Goal: Information Seeking & Learning: Learn about a topic

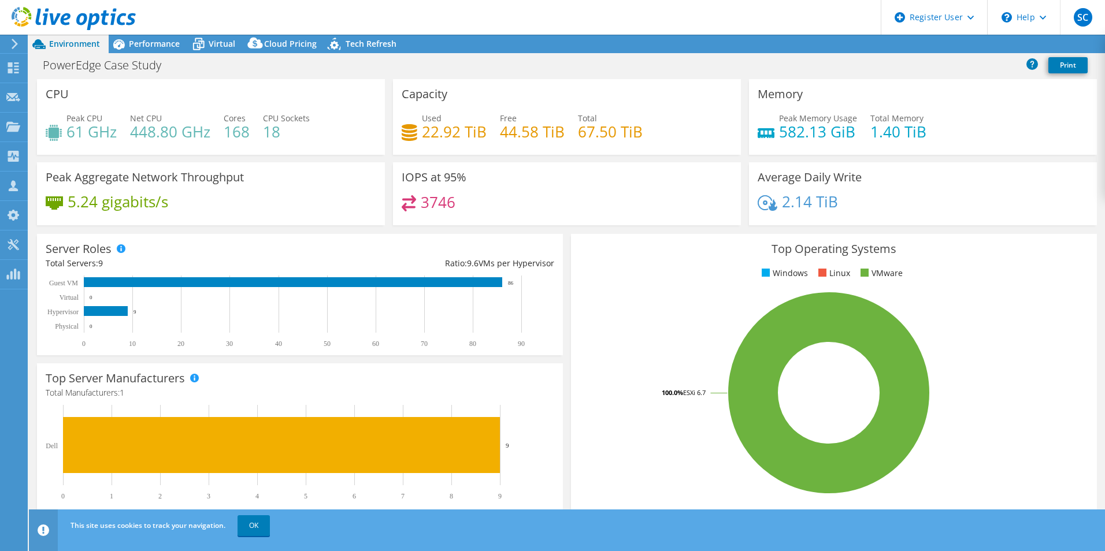
select select "USD"
click at [153, 46] on span "Performance" at bounding box center [154, 43] width 51 height 11
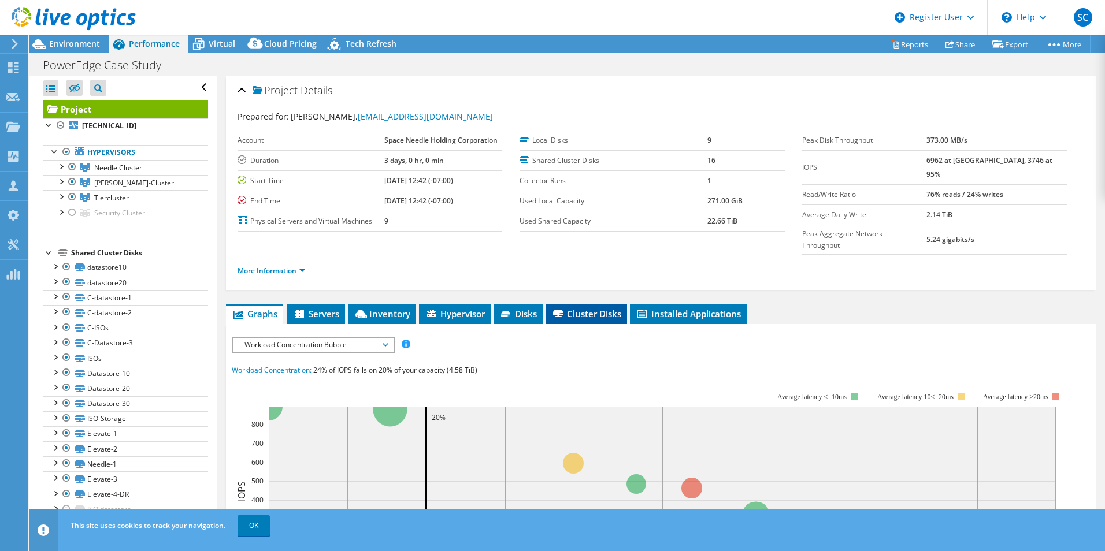
click at [581, 304] on li "Cluster Disks" at bounding box center [585, 314] width 81 height 20
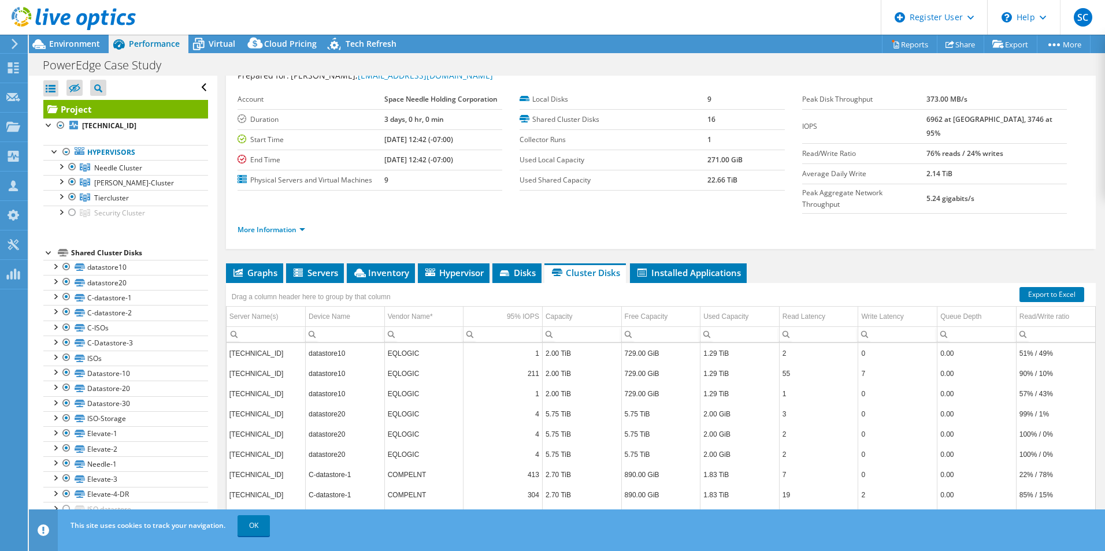
scroll to position [62, 0]
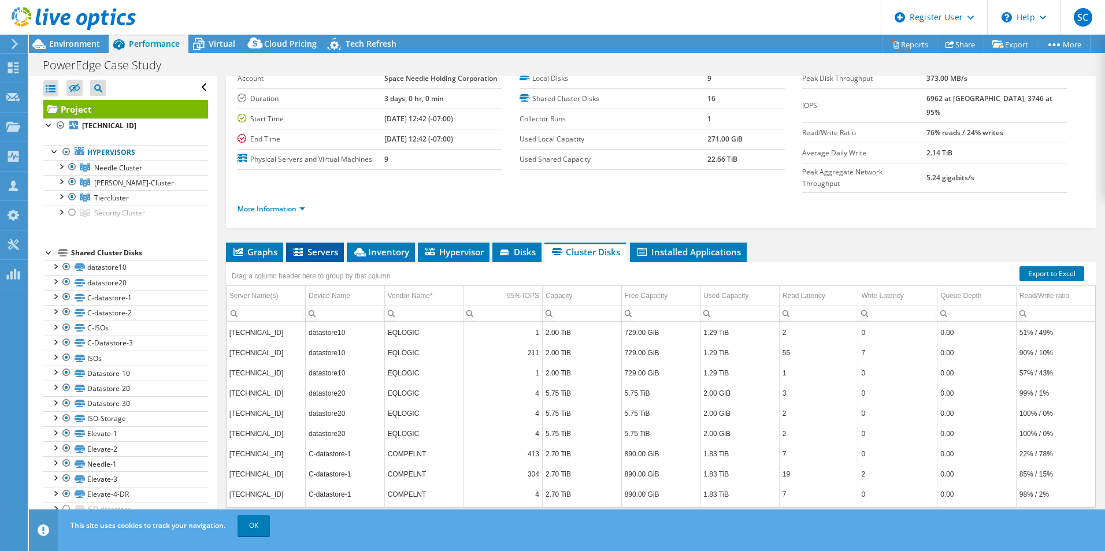
click at [314, 246] on span "Servers" at bounding box center [315, 252] width 46 height 12
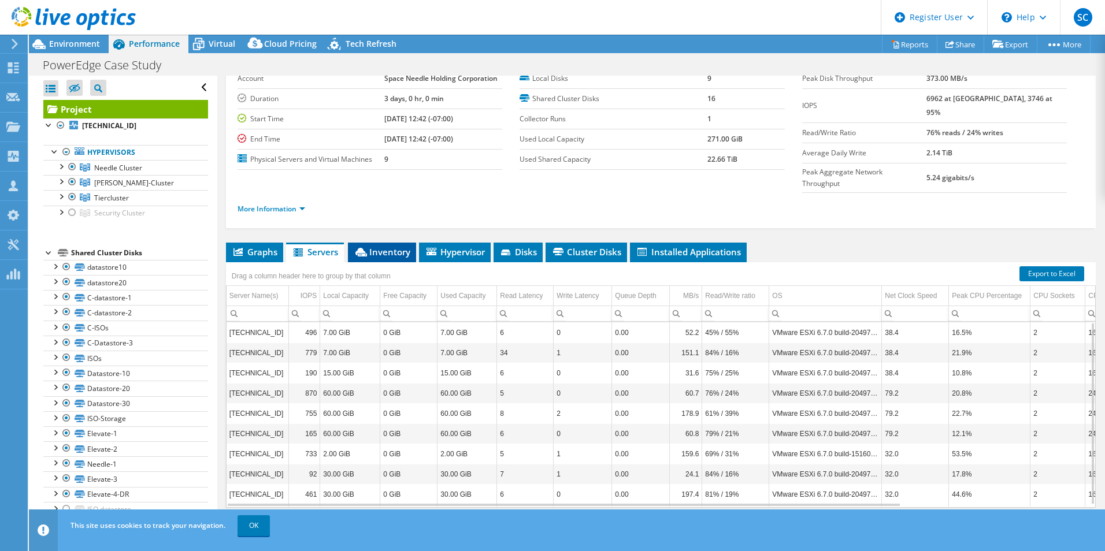
click at [390, 243] on li "Inventory" at bounding box center [382, 253] width 68 height 20
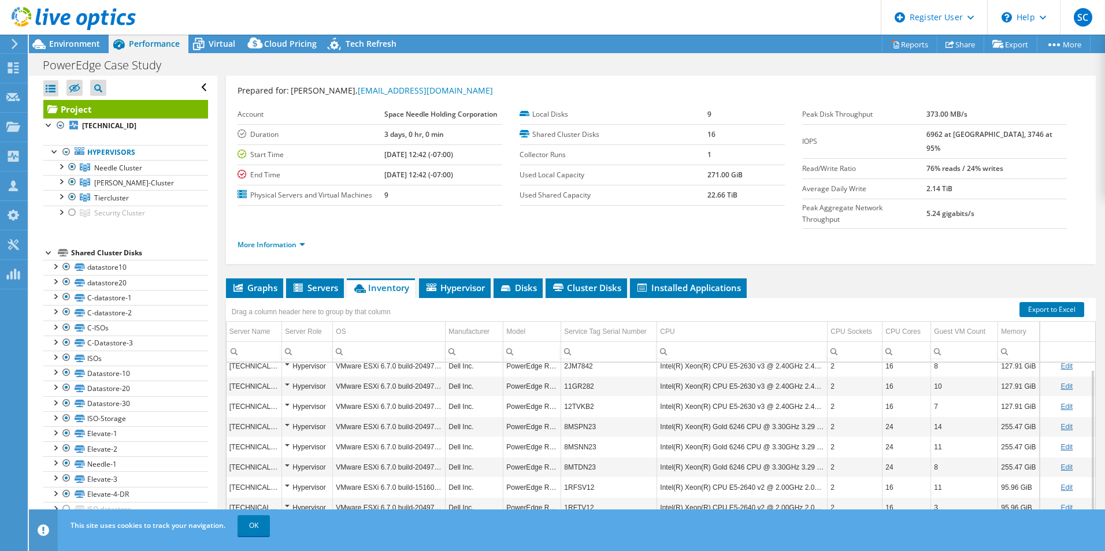
scroll to position [0, 0]
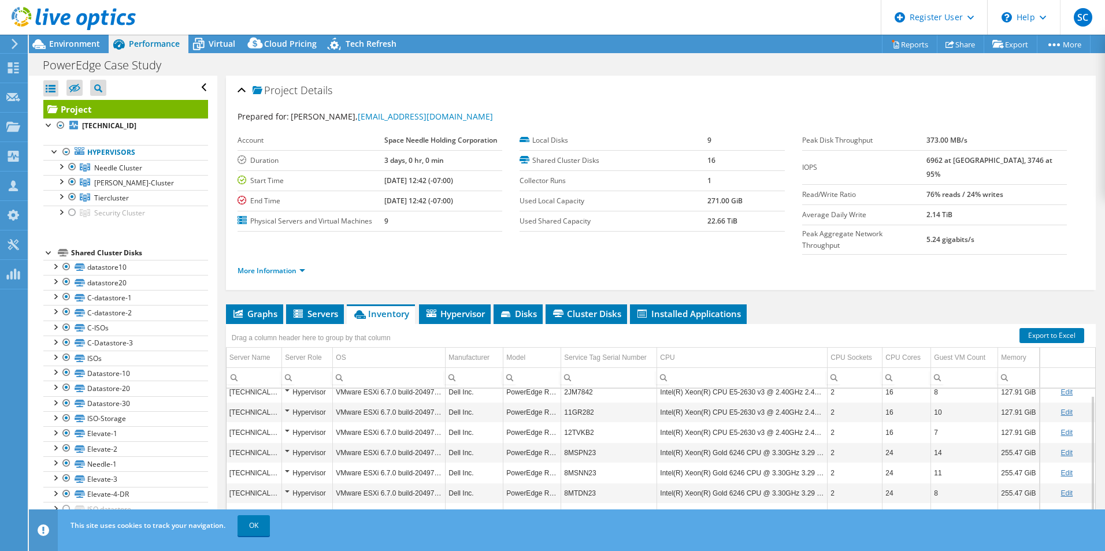
drag, startPoint x: 95, startPoint y: 40, endPoint x: 21, endPoint y: 42, distance: 74.6
click at [95, 40] on span "Environment" at bounding box center [74, 43] width 51 height 11
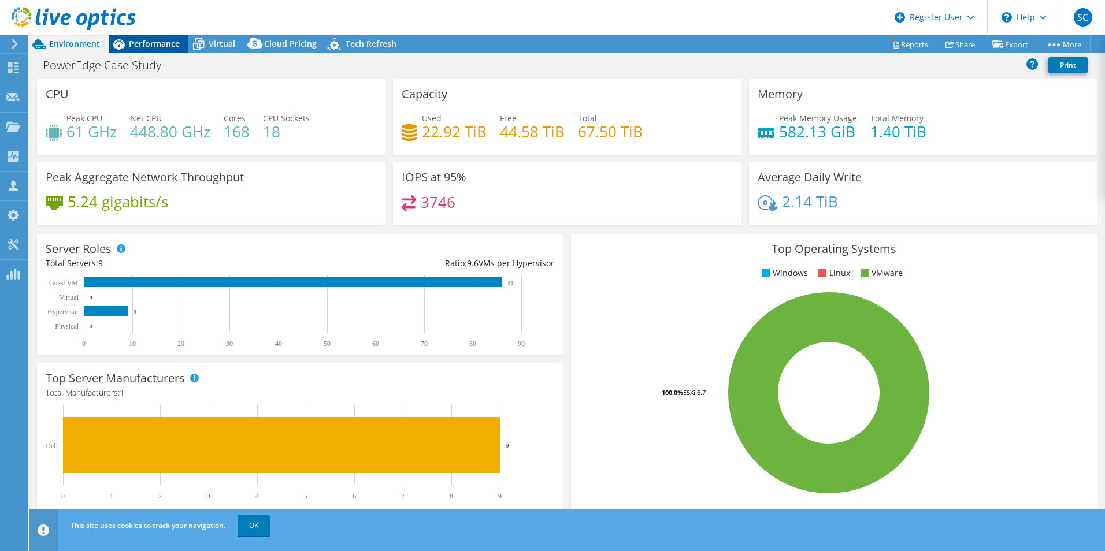
click at [151, 38] on span "Performance" at bounding box center [154, 43] width 51 height 11
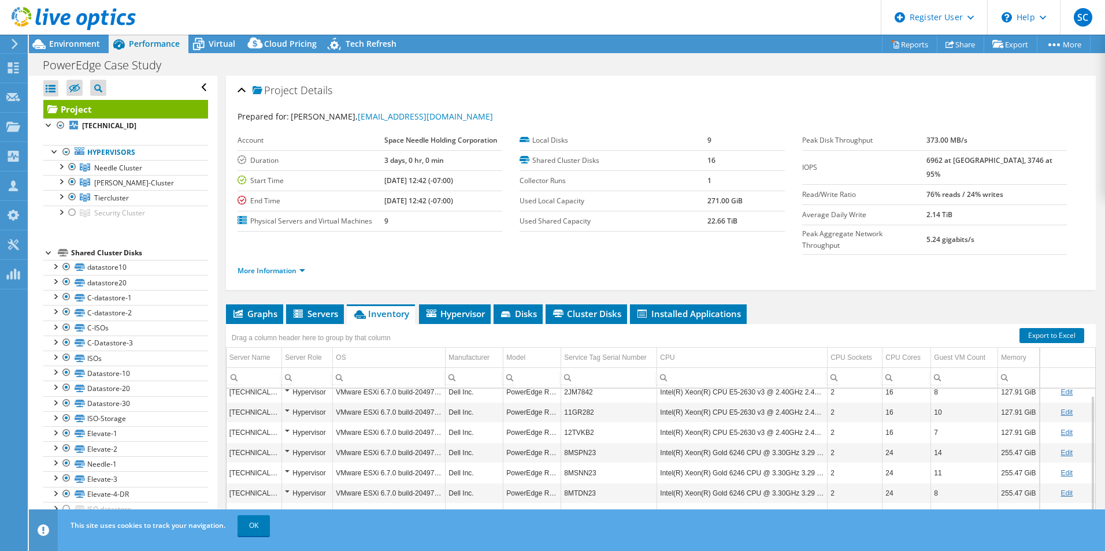
click at [59, 38] on div at bounding box center [68, 19] width 136 height 39
click at [81, 43] on span "Environment" at bounding box center [74, 43] width 51 height 11
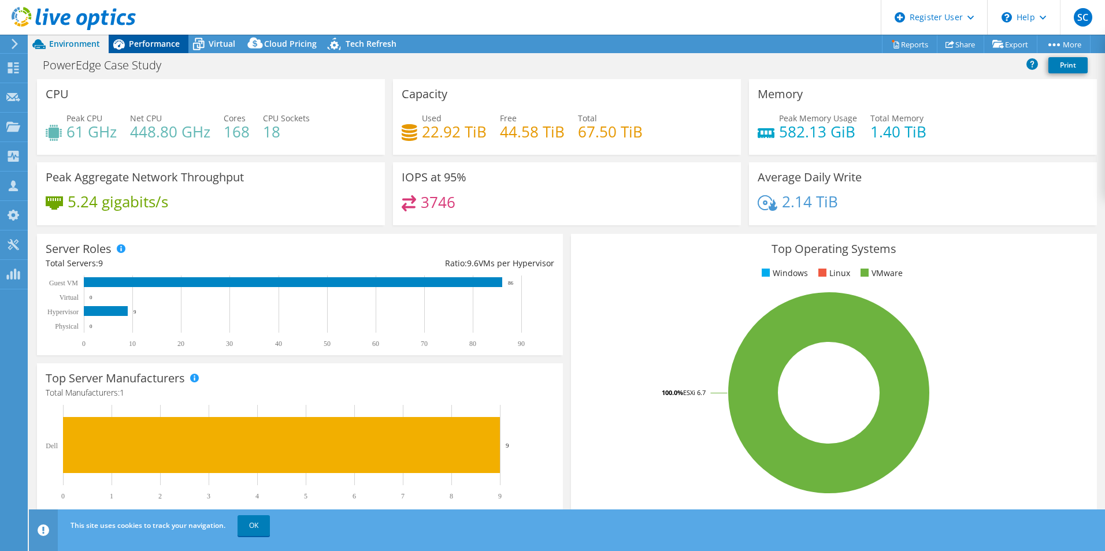
click at [162, 42] on span "Performance" at bounding box center [154, 43] width 51 height 11
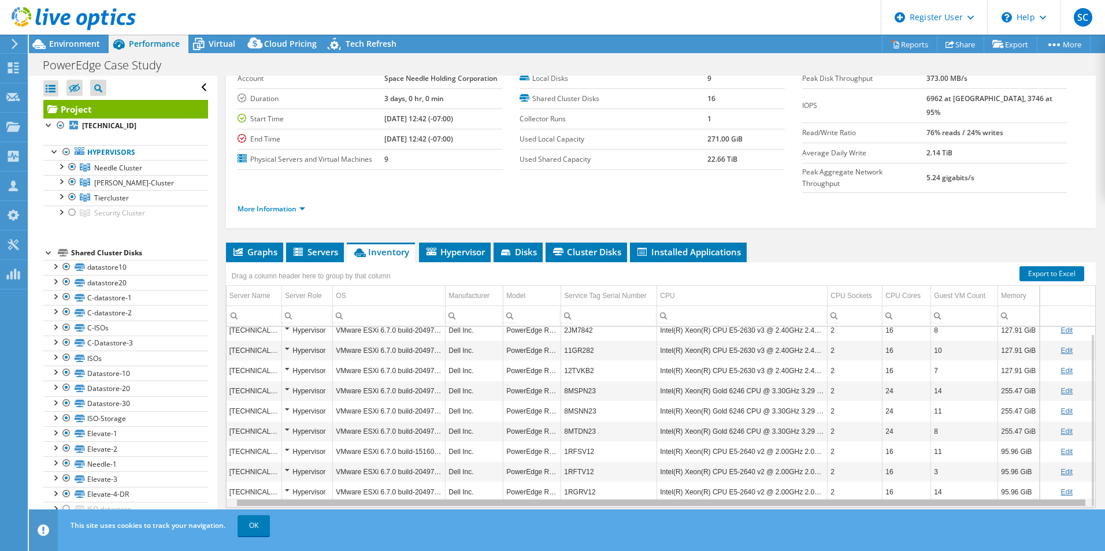
scroll to position [0, 9]
drag, startPoint x: 702, startPoint y: 482, endPoint x: 882, endPoint y: 485, distance: 180.3
click at [882, 485] on body "SC Dell User [PERSON_NAME] [EMAIL_ADDRESS][DOMAIN_NAME] Dell My Profile Log Out…" at bounding box center [552, 275] width 1105 height 551
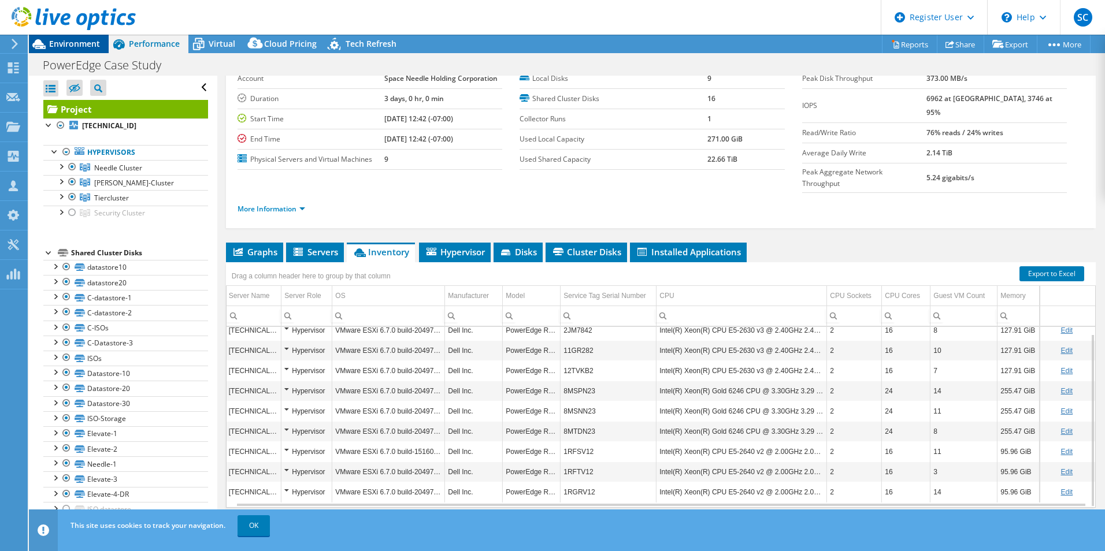
click at [76, 50] on div "Environment" at bounding box center [69, 44] width 80 height 18
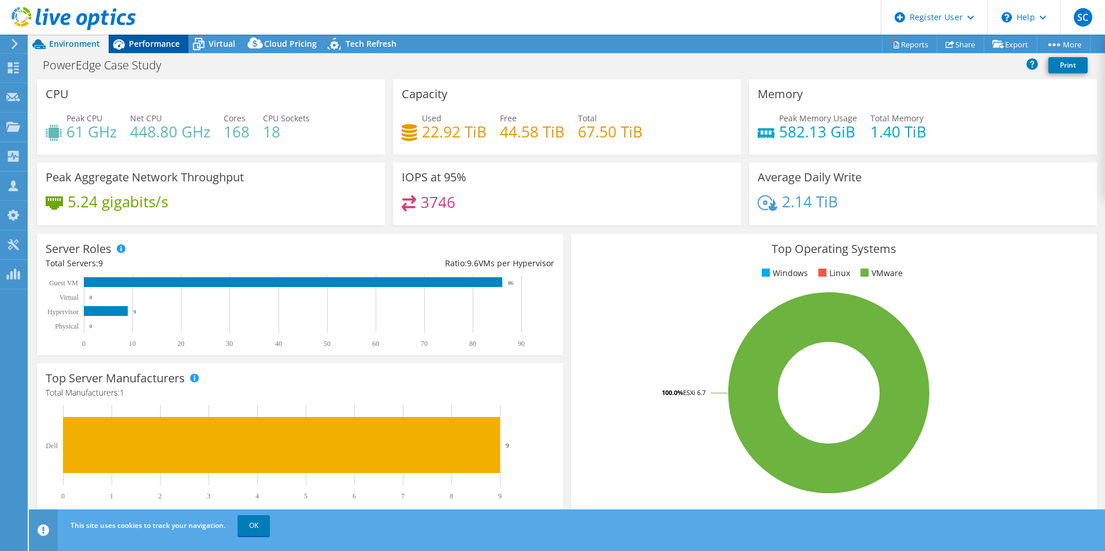
click at [154, 43] on span "Performance" at bounding box center [154, 43] width 51 height 11
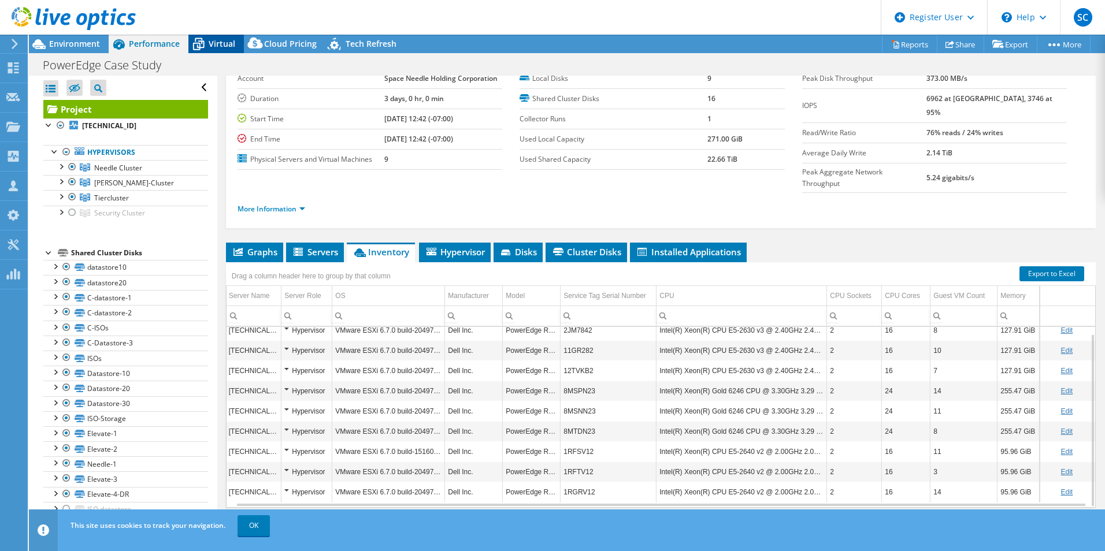
click at [218, 48] on span "Virtual" at bounding box center [222, 43] width 27 height 11
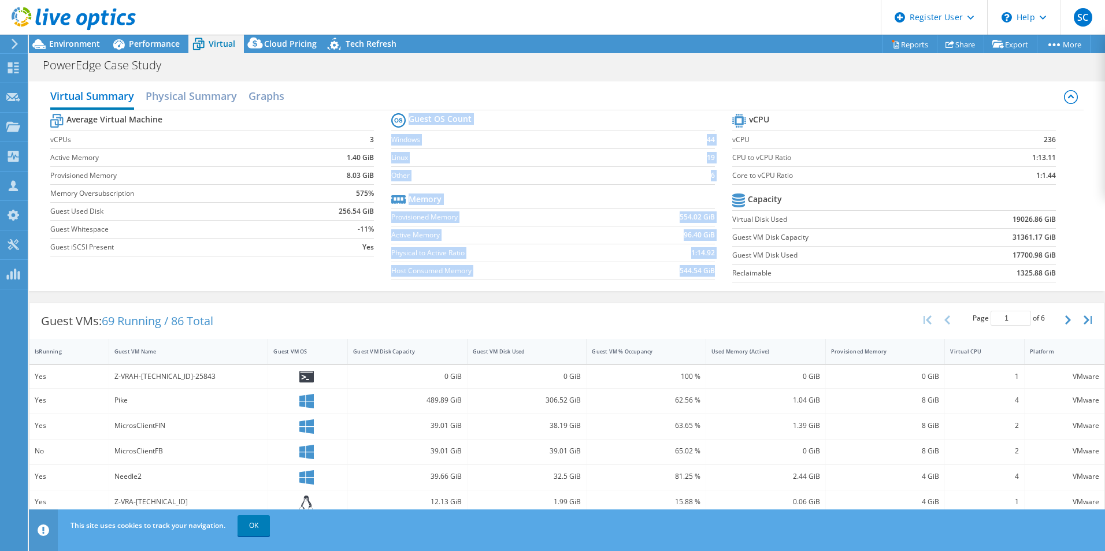
drag, startPoint x: 1057, startPoint y: 165, endPoint x: 720, endPoint y: 165, distance: 336.8
click at [720, 165] on div "Average Virtual Machine vCPUs 3 Active Memory 1.40 GiB Provisioned Memory 8.03 …" at bounding box center [566, 199] width 1033 height 178
click at [79, 38] on div at bounding box center [68, 19] width 136 height 39
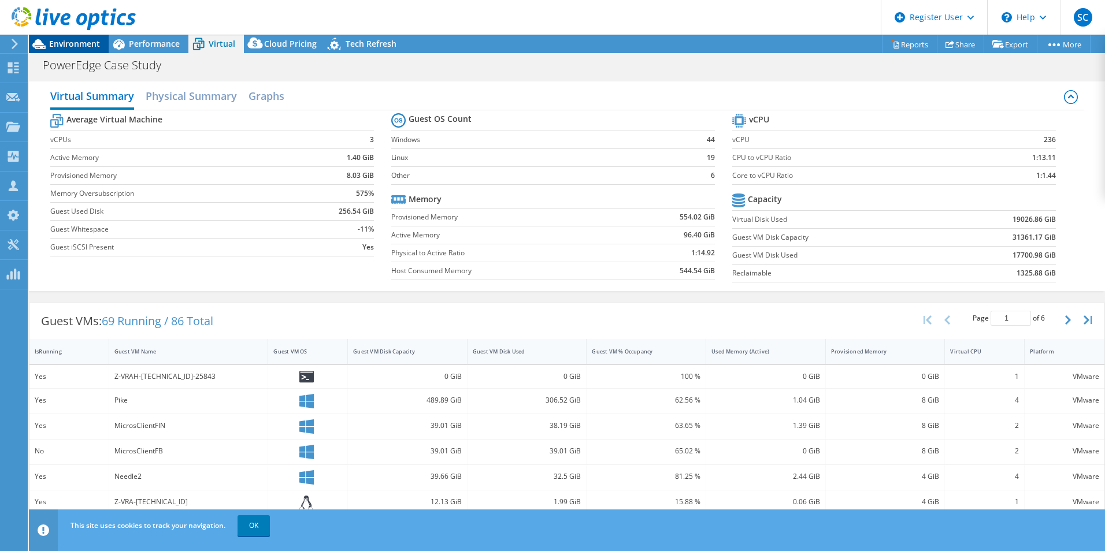
click at [76, 42] on span "Environment" at bounding box center [74, 43] width 51 height 11
